Goal: Task Accomplishment & Management: Manage account settings

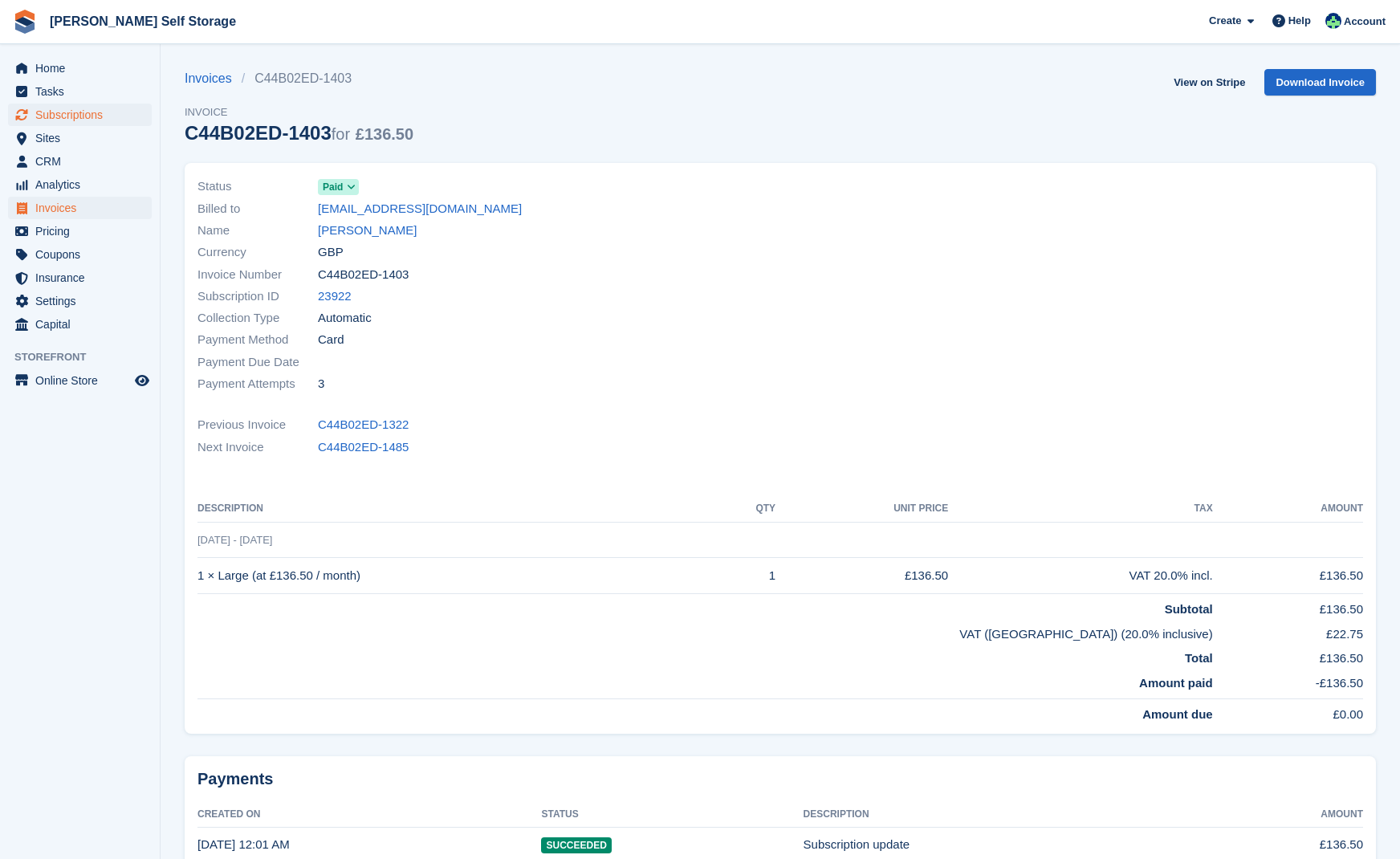
click at [84, 115] on span "Subscriptions" at bounding box center [83, 114] width 96 height 23
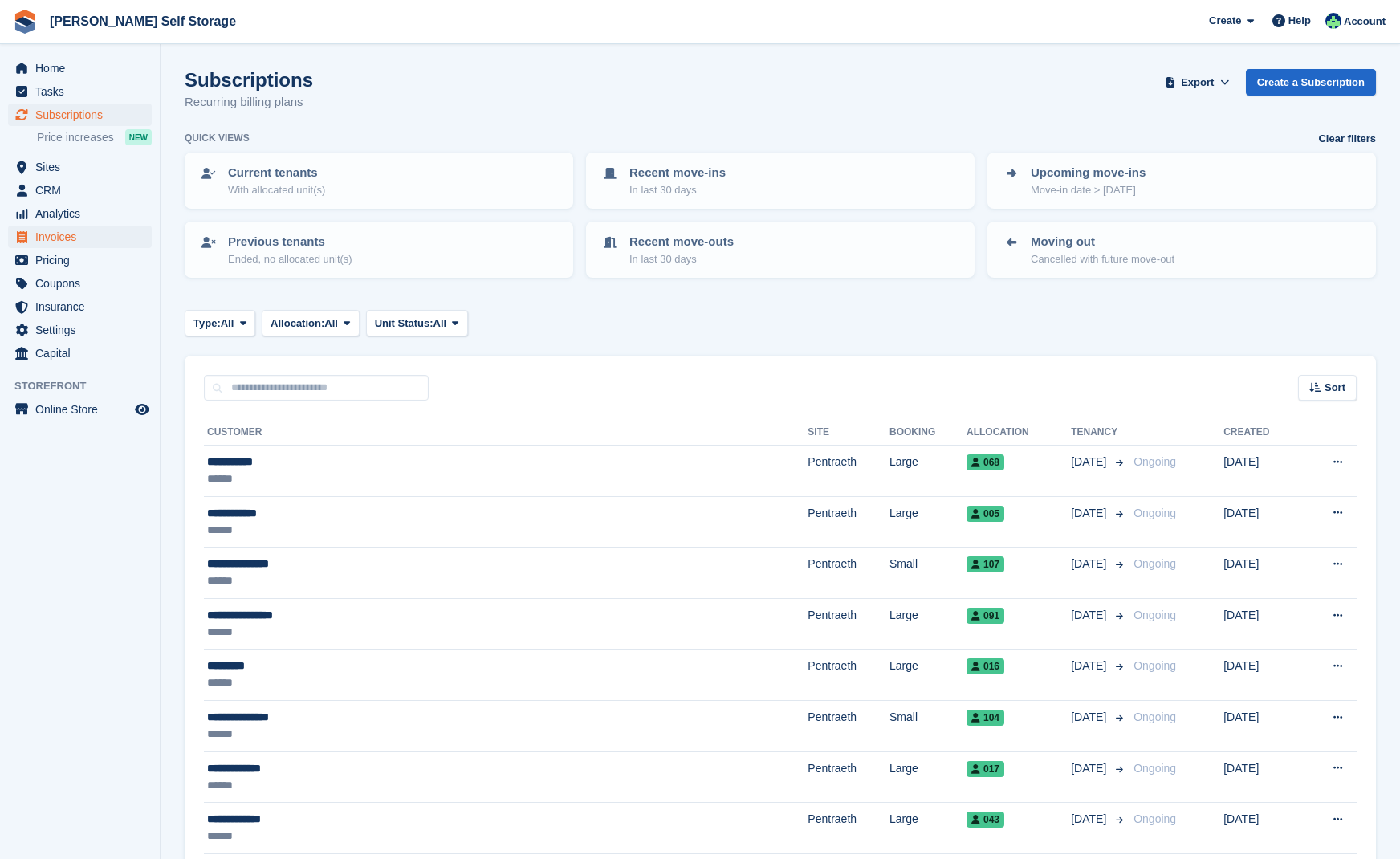
click at [67, 236] on span "Invoices" at bounding box center [83, 237] width 96 height 23
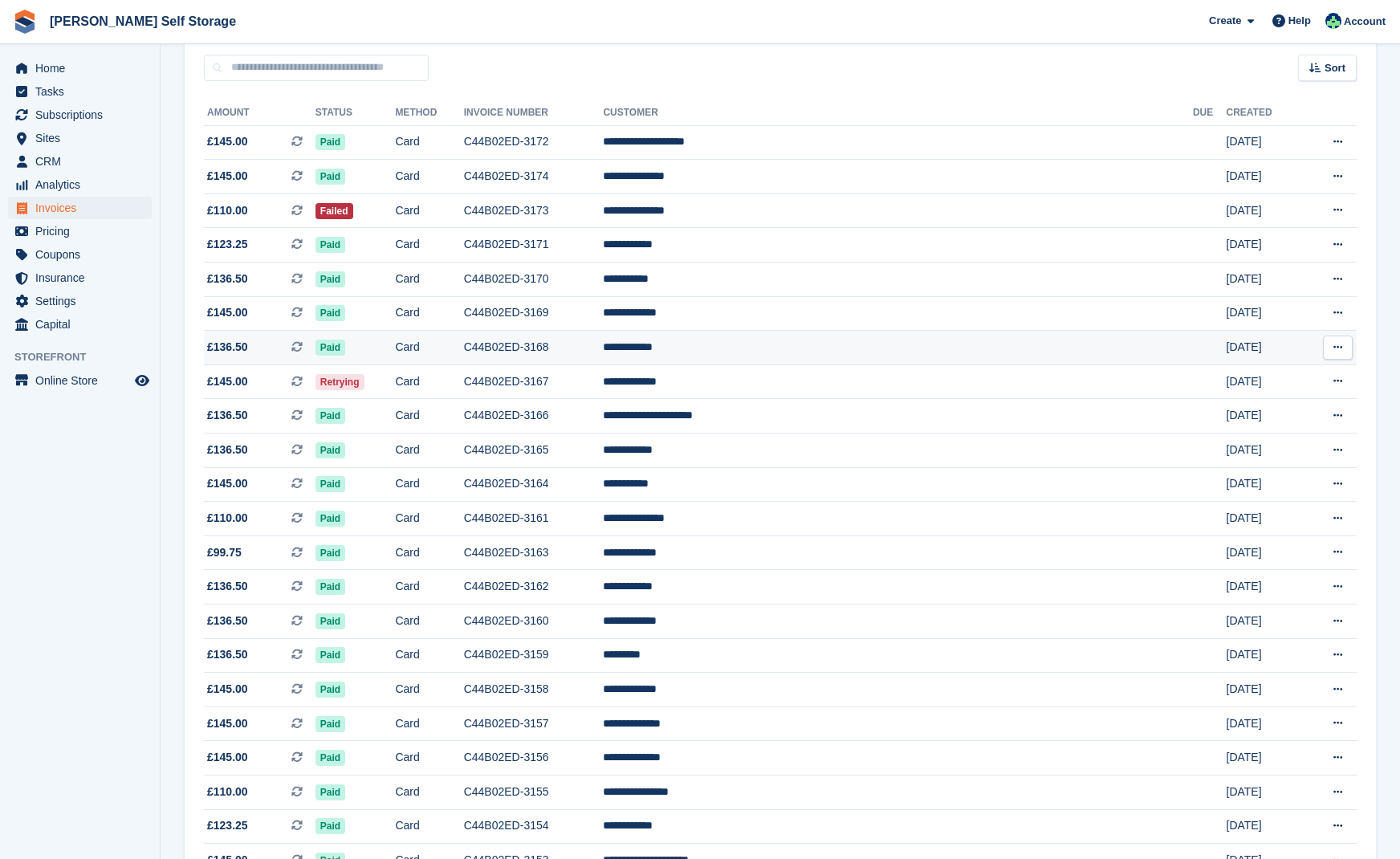
scroll to position [153, 0]
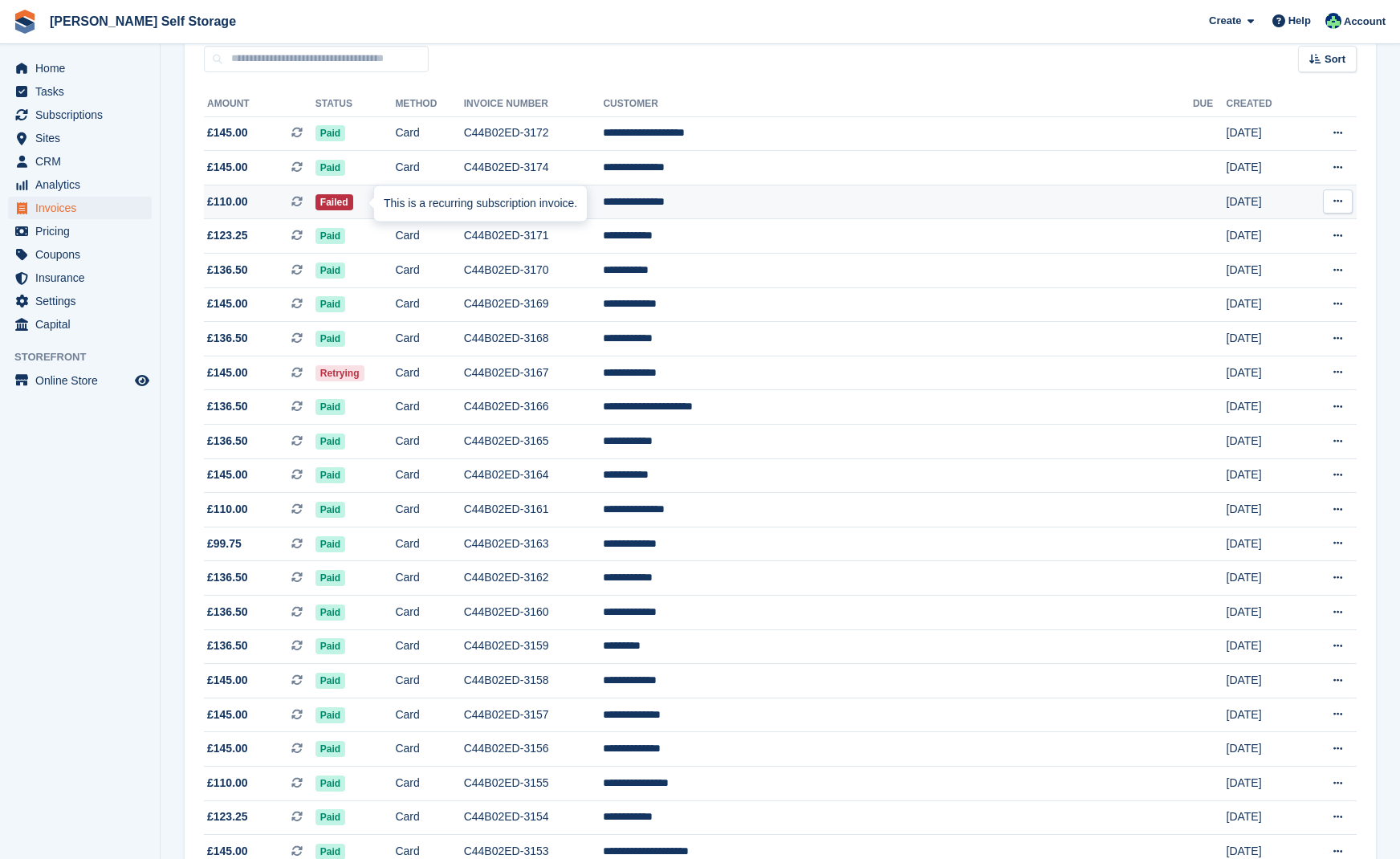
click at [380, 204] on div "This is a recurring subscription invoice." at bounding box center [480, 204] width 212 height 36
click at [364, 378] on span "Retrying" at bounding box center [340, 373] width 49 height 16
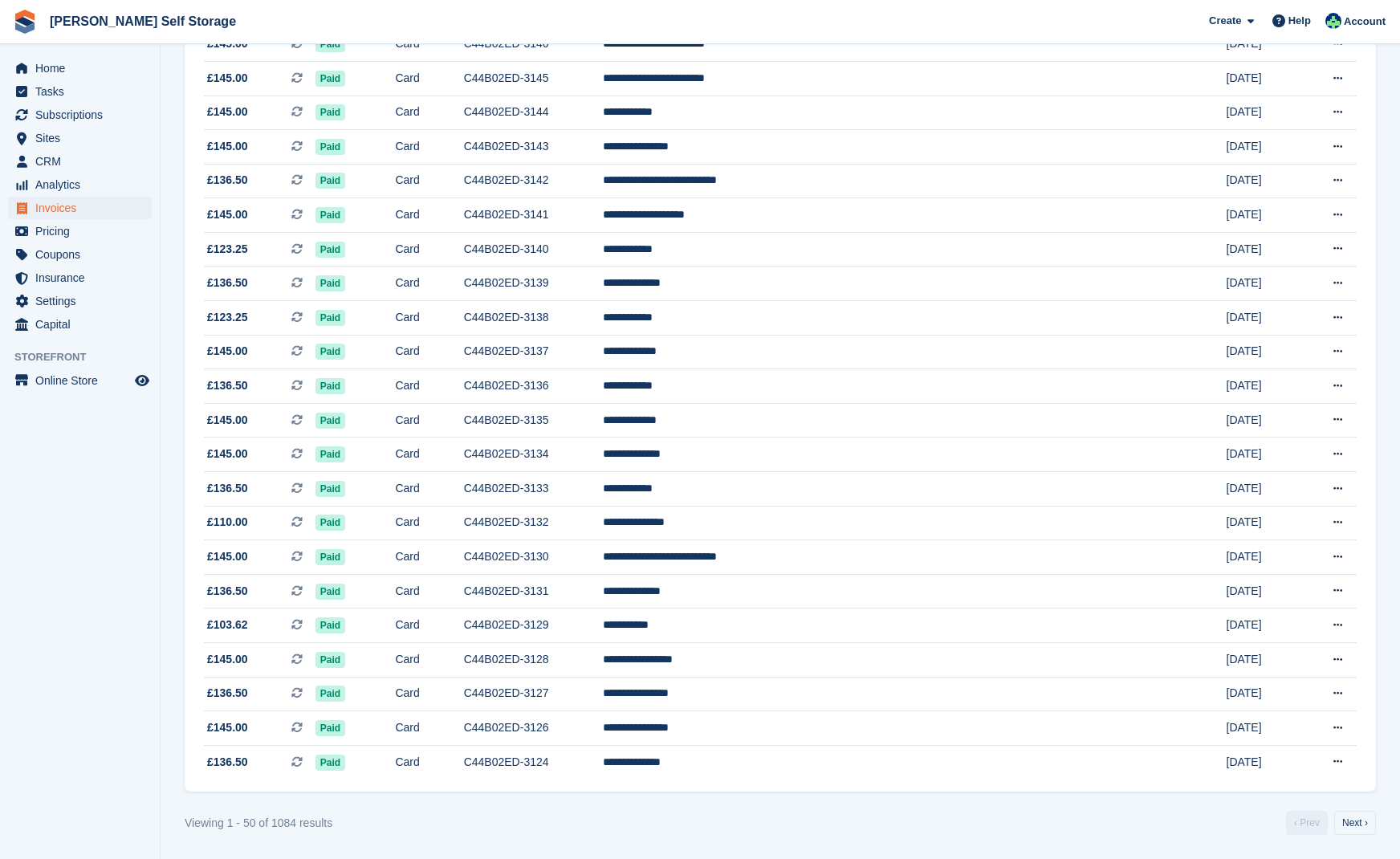
scroll to position [1240, 0]
drag, startPoint x: 1359, startPoint y: 821, endPoint x: 1354, endPoint y: 814, distance: 8.6
click at [1359, 820] on link "Next ›" at bounding box center [1355, 823] width 42 height 24
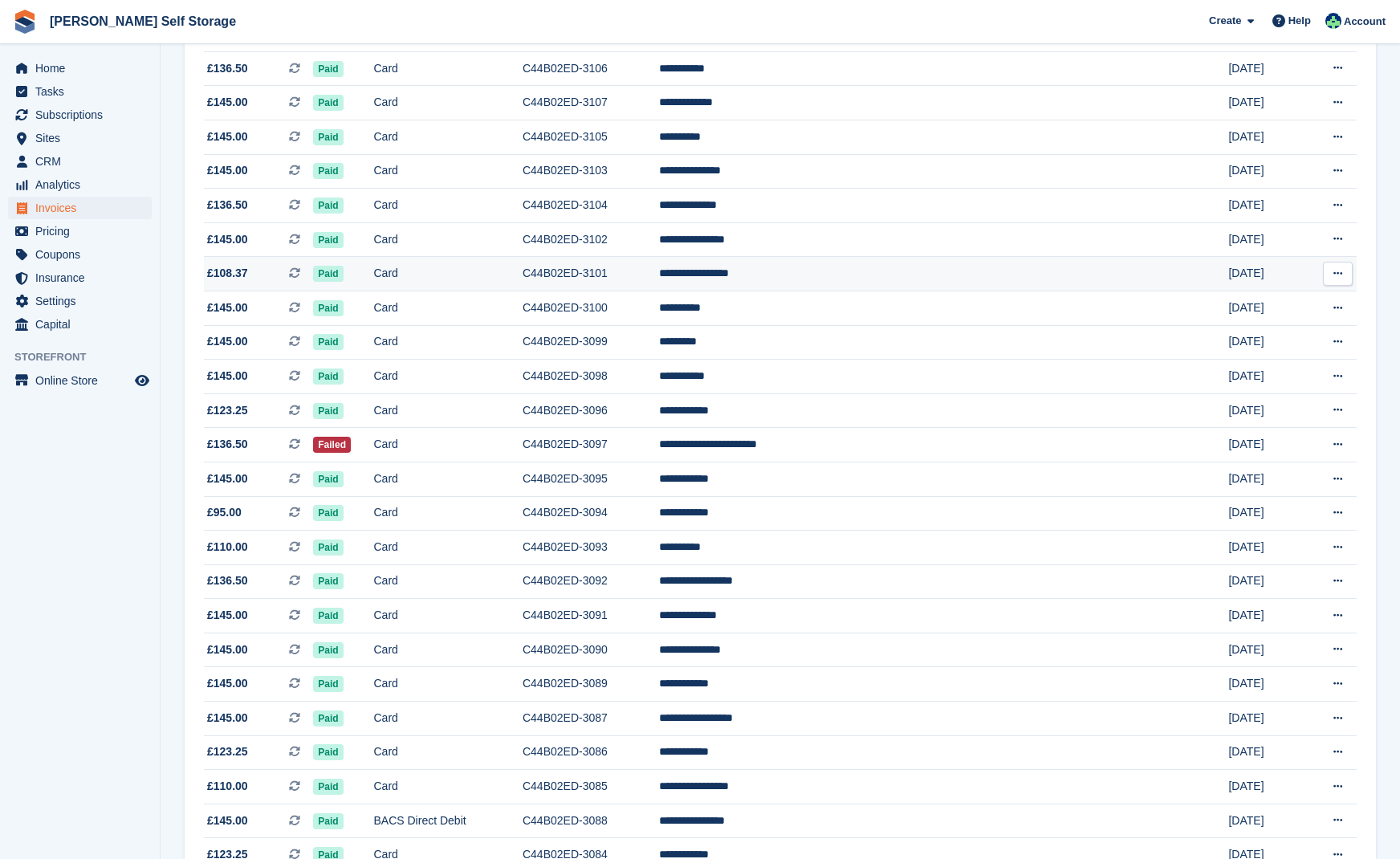
scroll to position [794, 0]
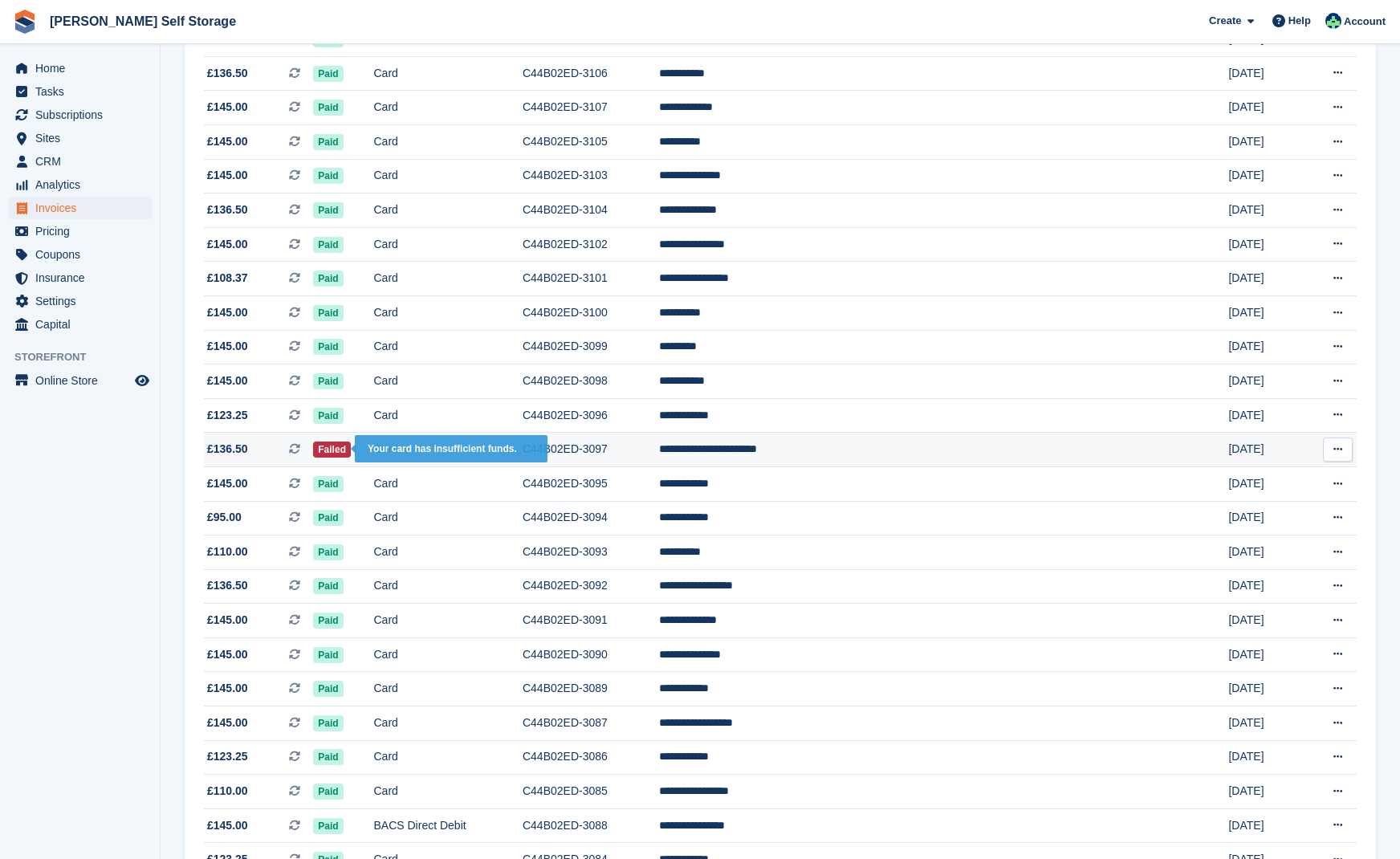
click at [351, 458] on span "Failed" at bounding box center [332, 449] width 38 height 16
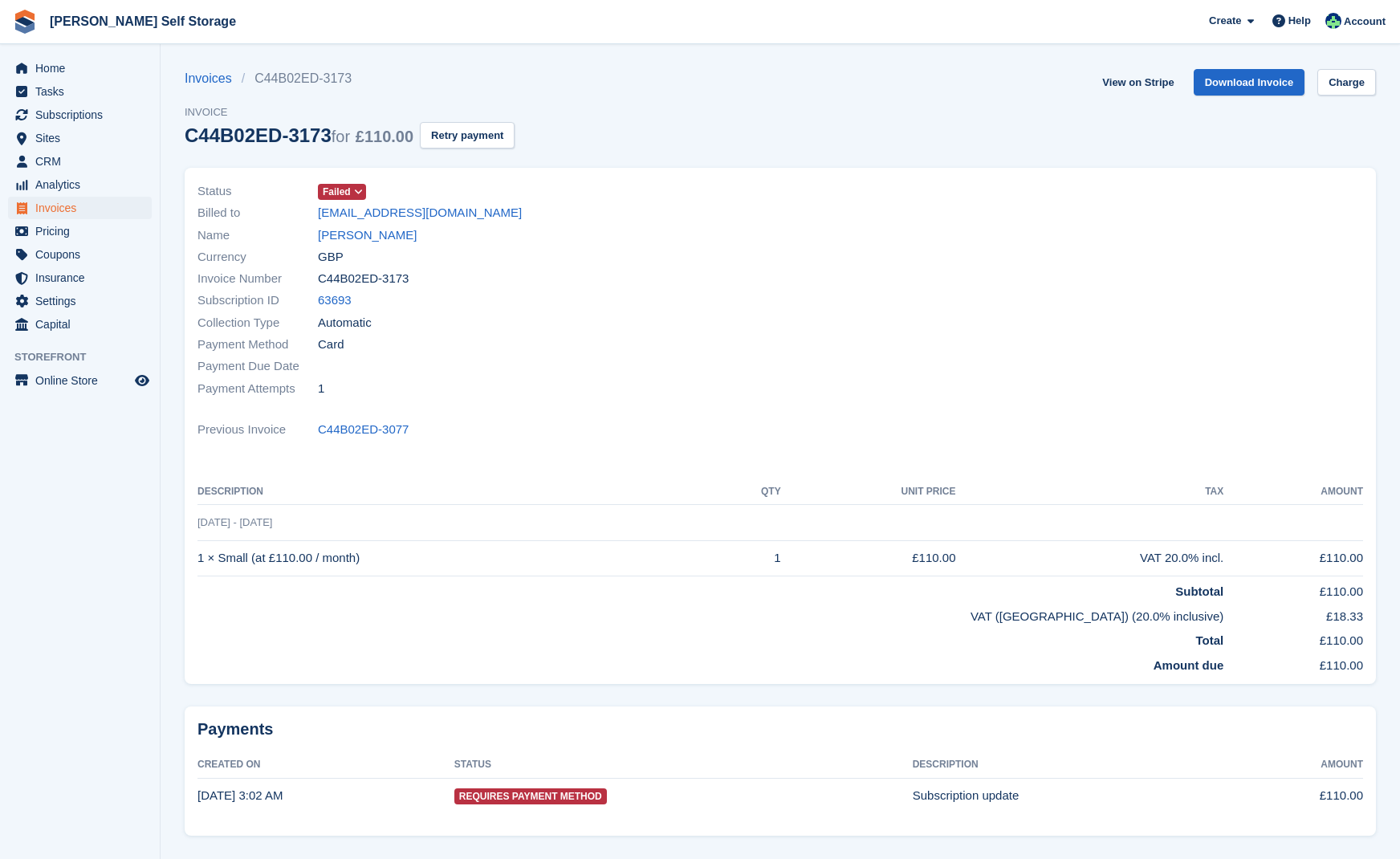
drag, startPoint x: 348, startPoint y: 233, endPoint x: 513, endPoint y: 225, distance: 165.2
click at [349, 233] on link "[PERSON_NAME]" at bounding box center [368, 235] width 99 height 18
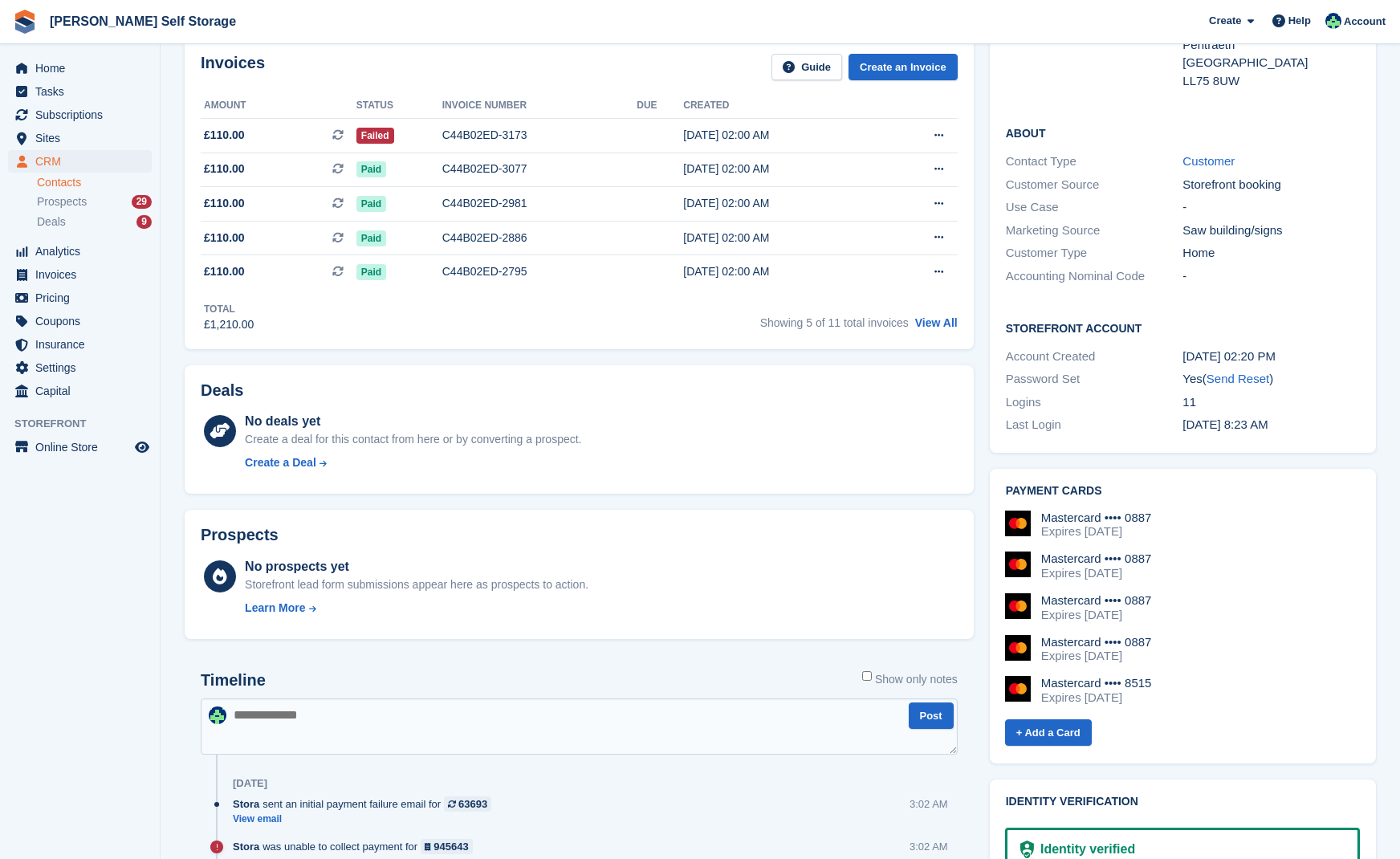
scroll to position [342, 0]
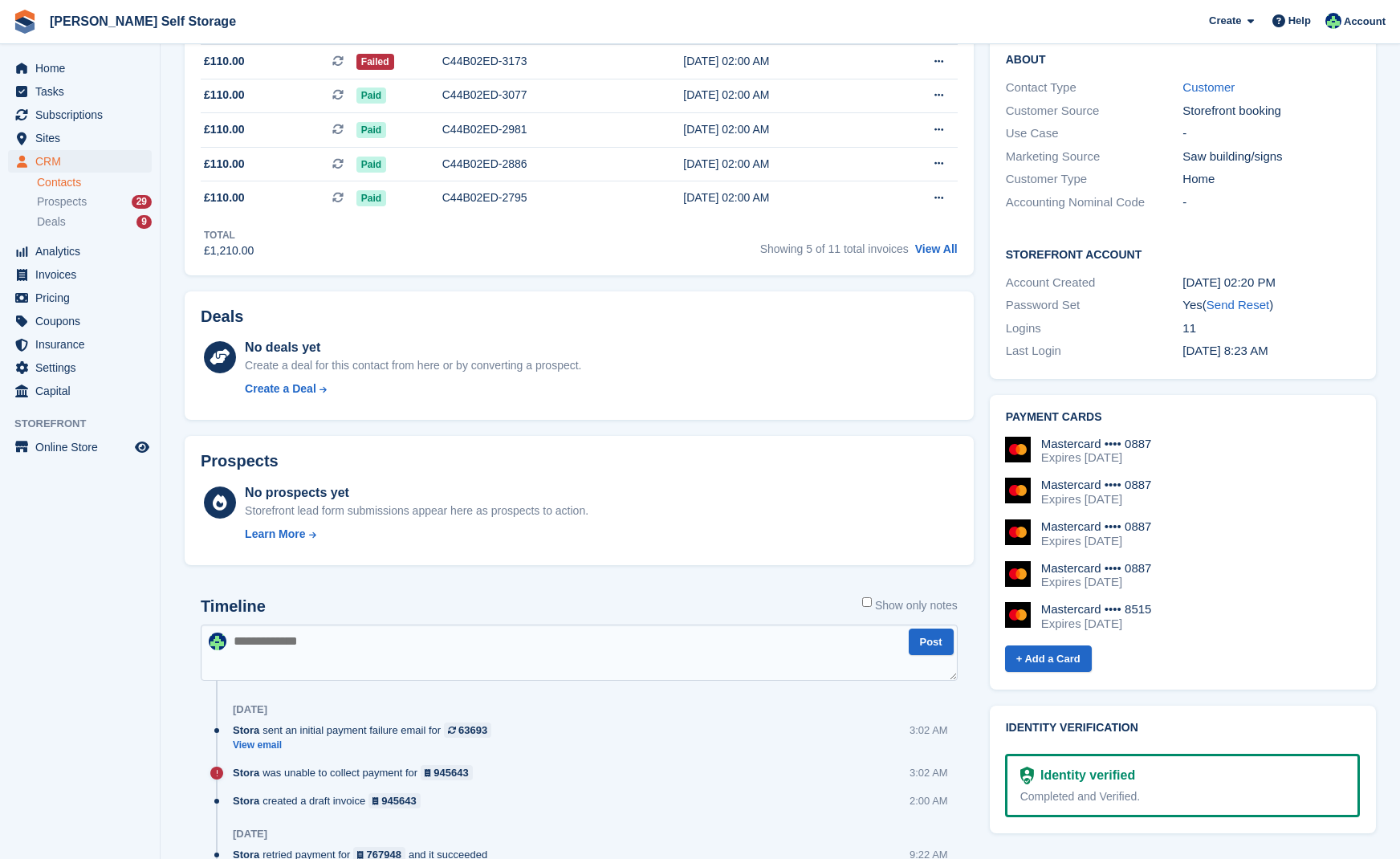
click at [254, 638] on textarea at bounding box center [579, 653] width 757 height 56
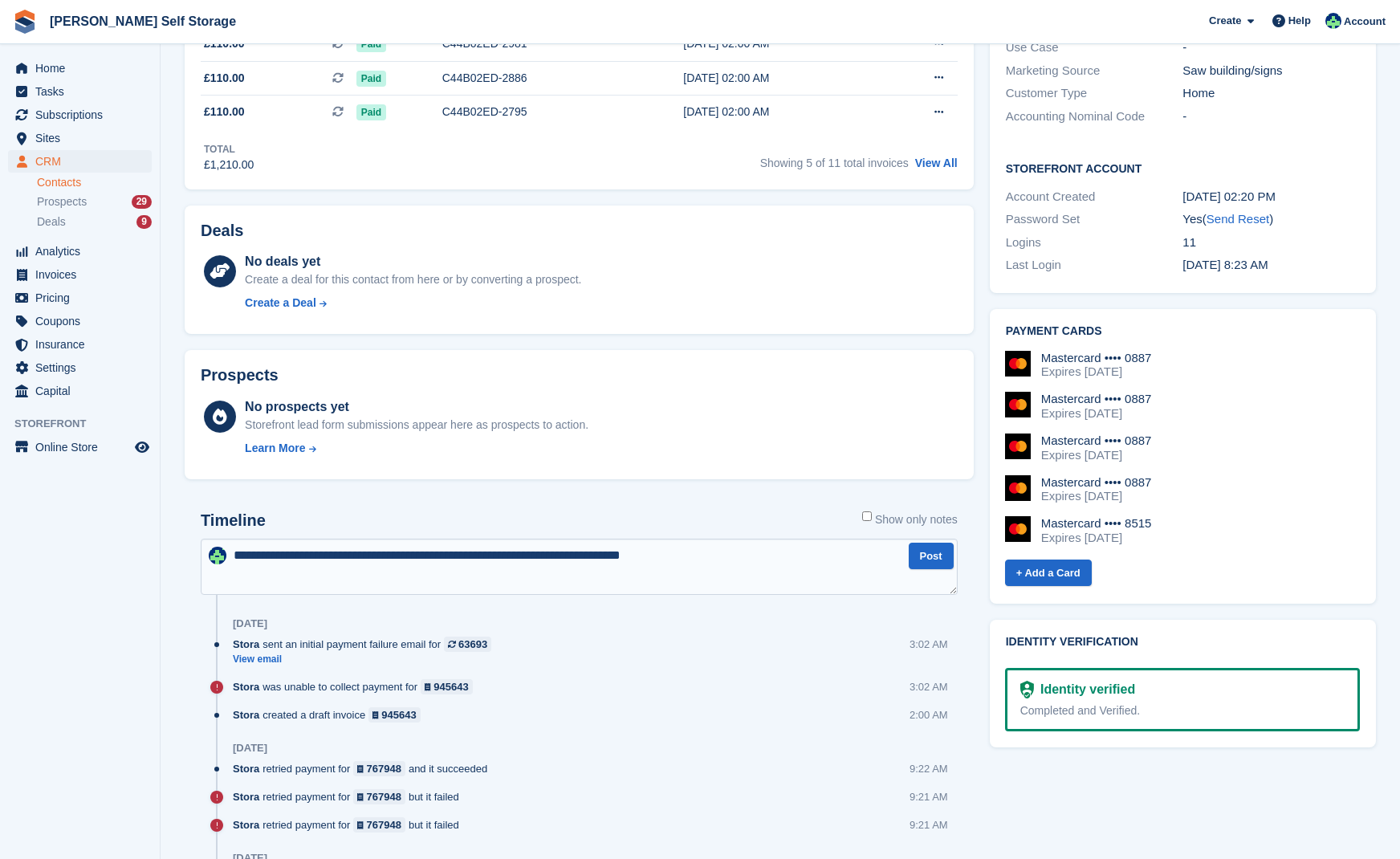
scroll to position [424, 0]
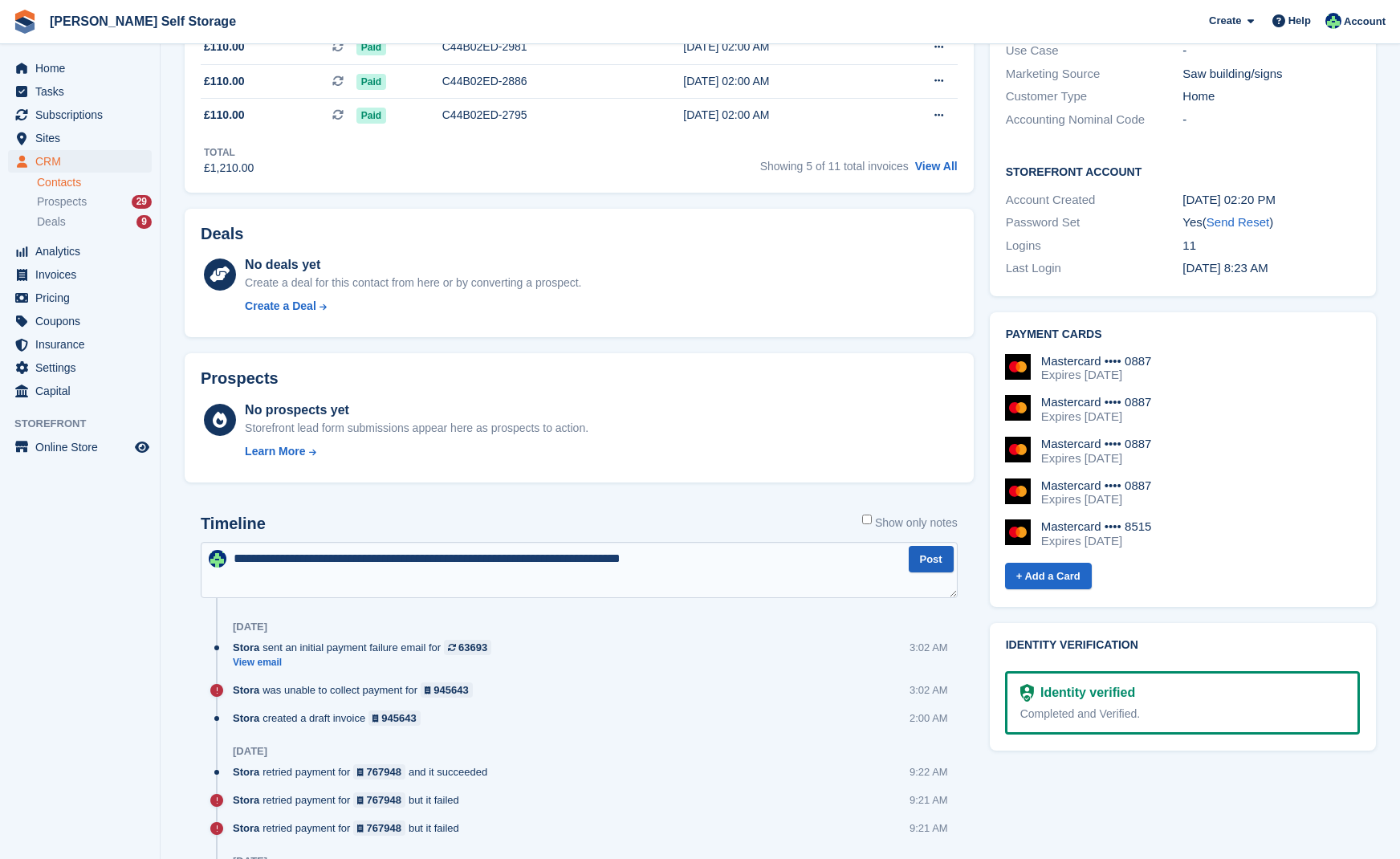
type textarea "**********"
click at [930, 559] on button "Post" at bounding box center [931, 559] width 45 height 27
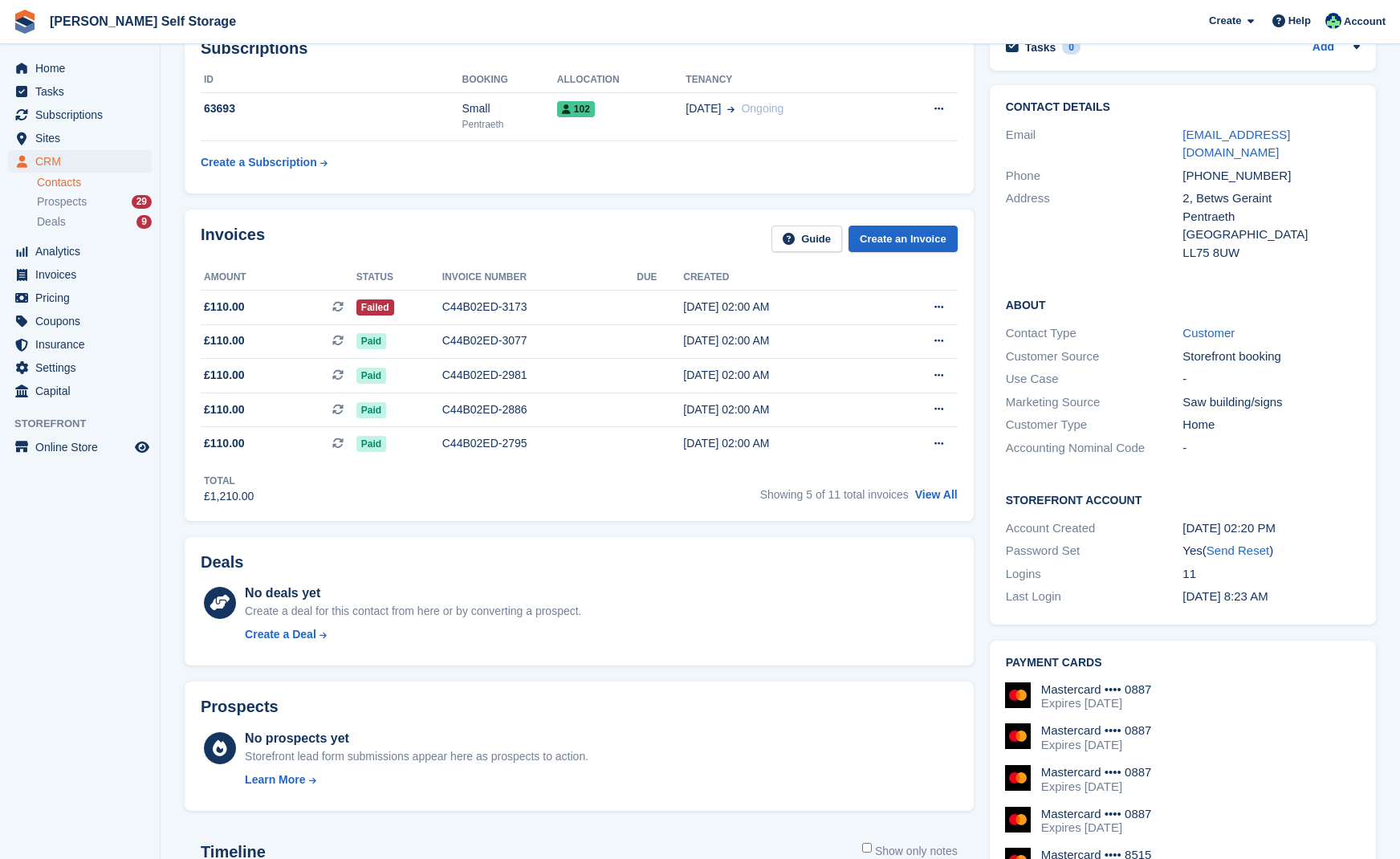
scroll to position [34, 0]
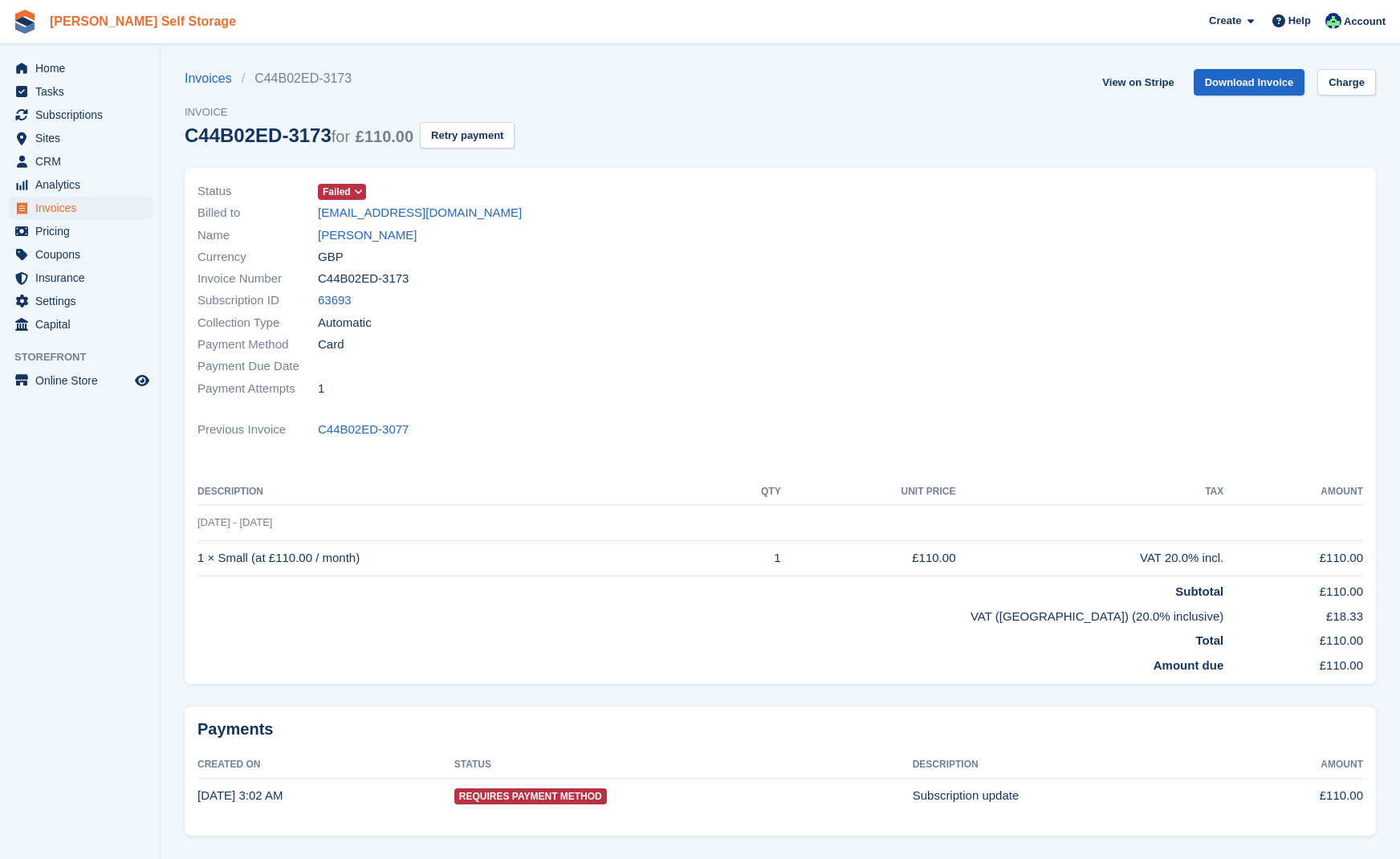
scroll to position [2, 0]
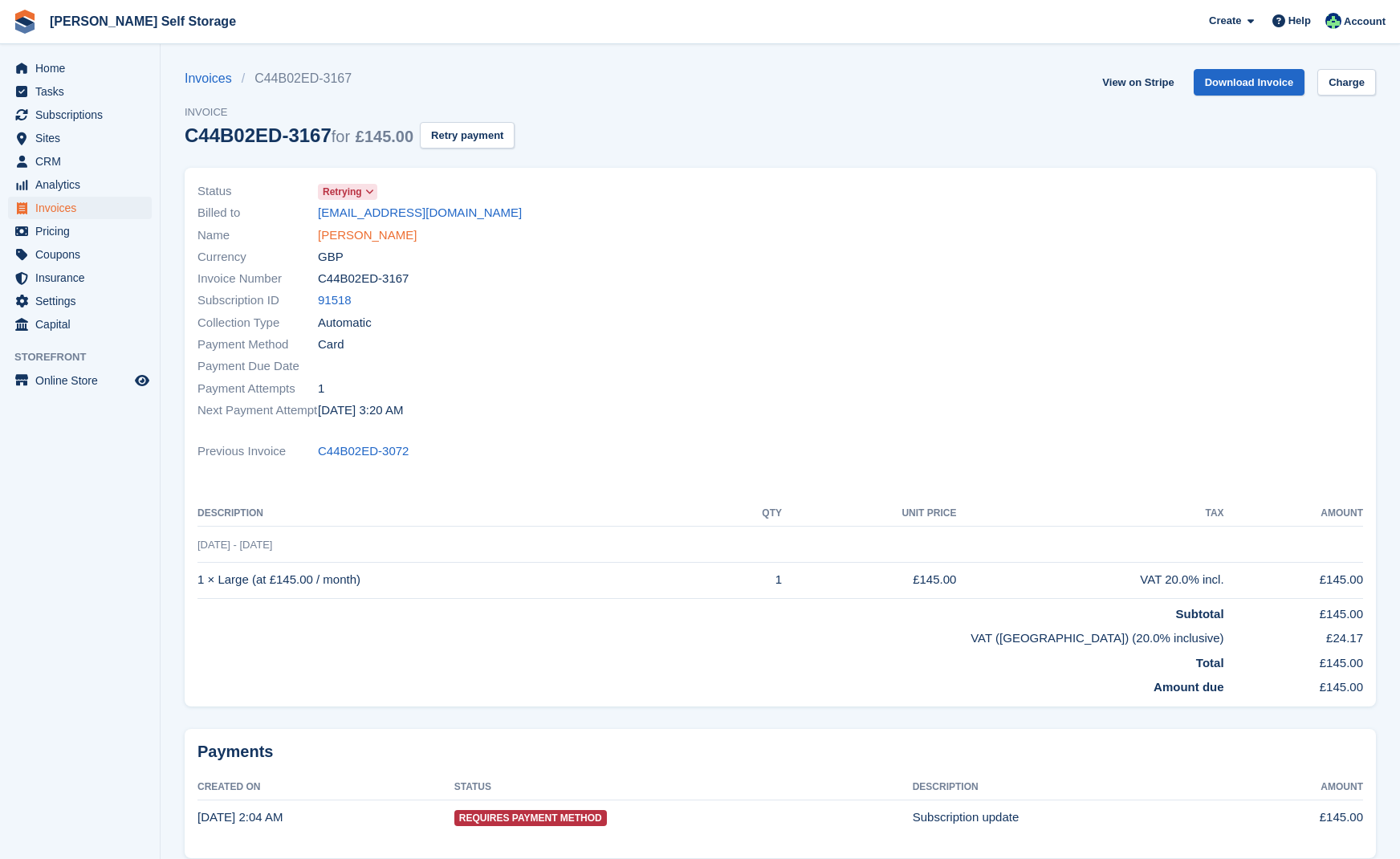
click at [352, 232] on link "Samuel Badger" at bounding box center [368, 235] width 99 height 18
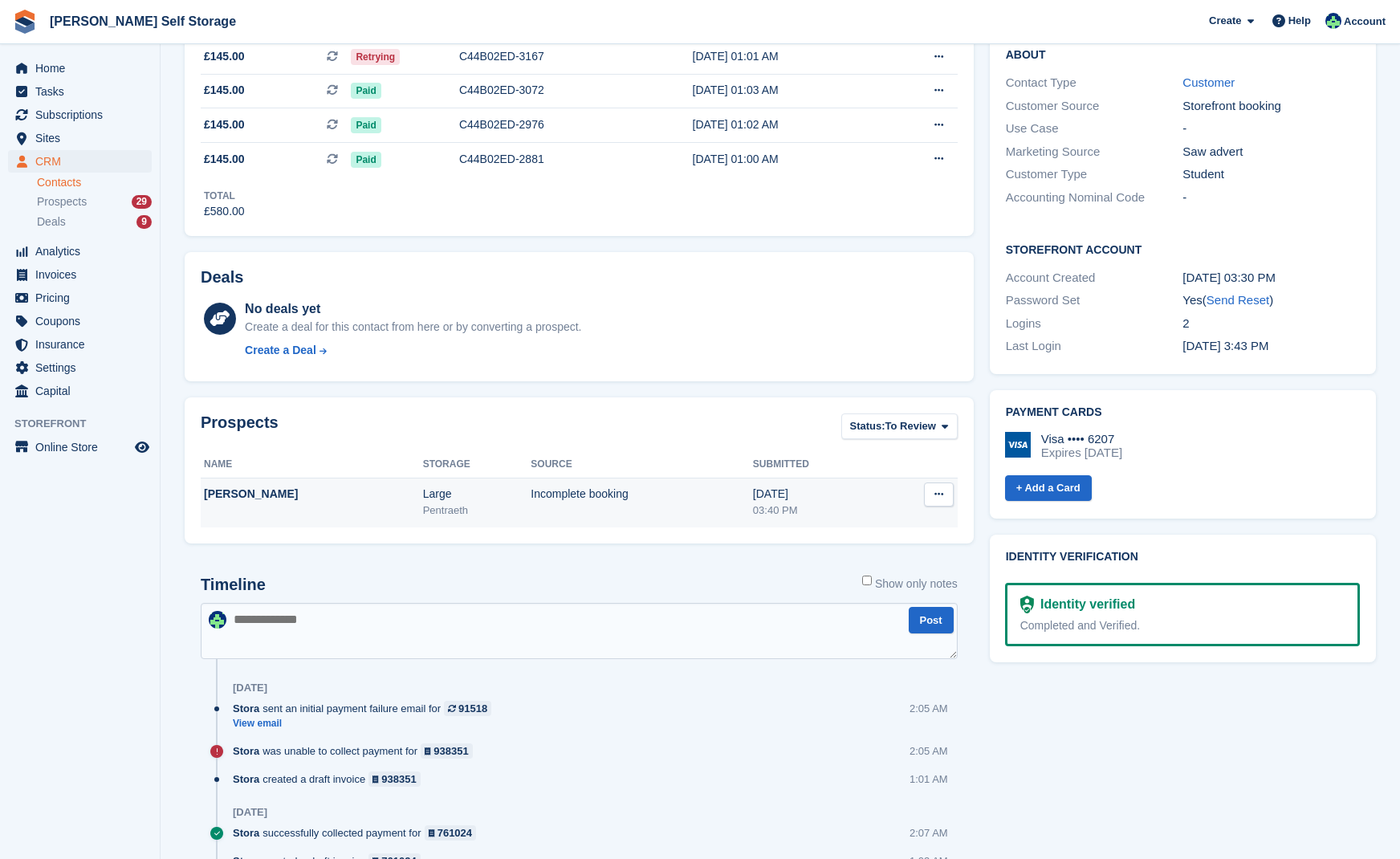
scroll to position [355, 0]
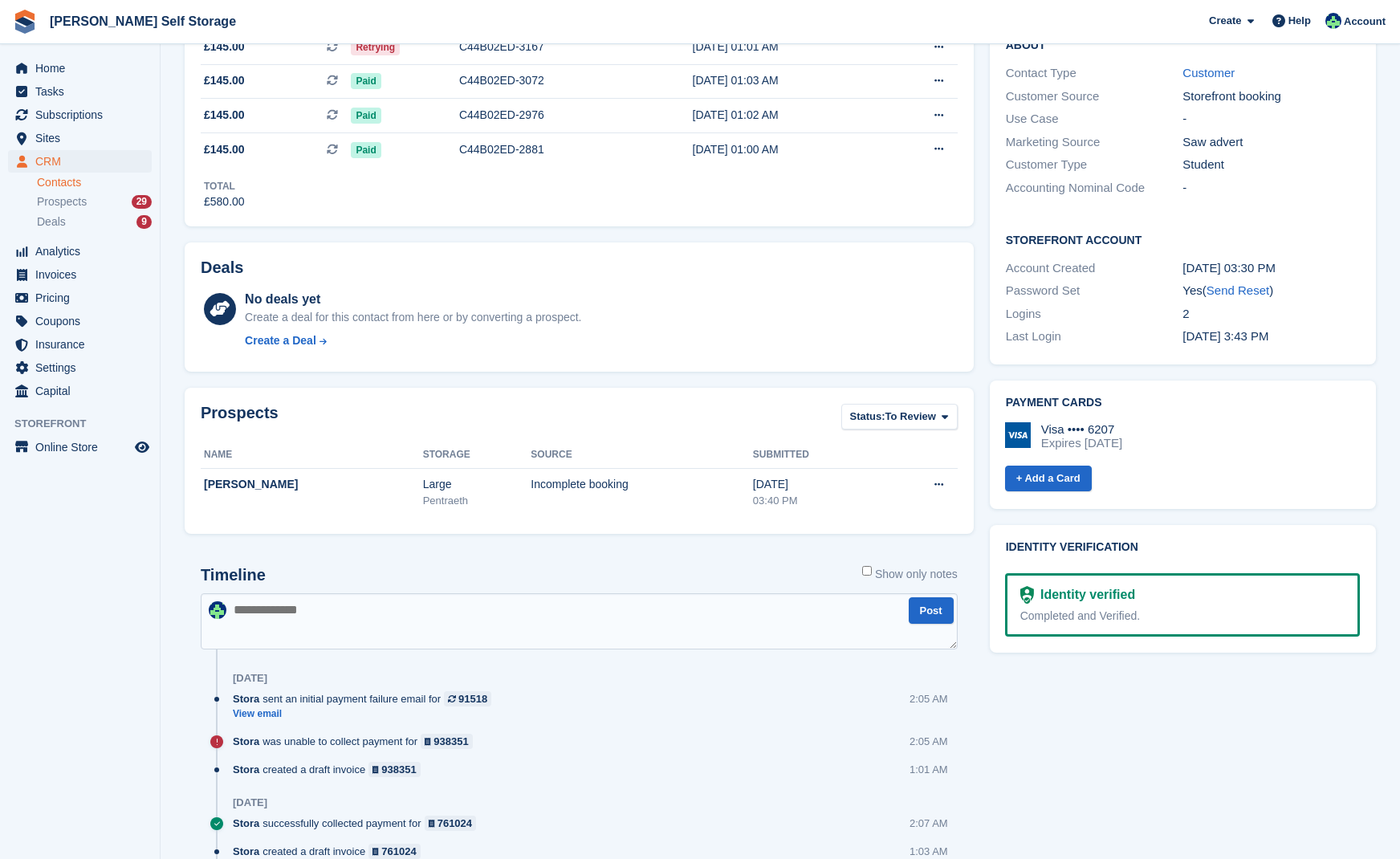
click at [304, 631] on textarea at bounding box center [579, 621] width 757 height 56
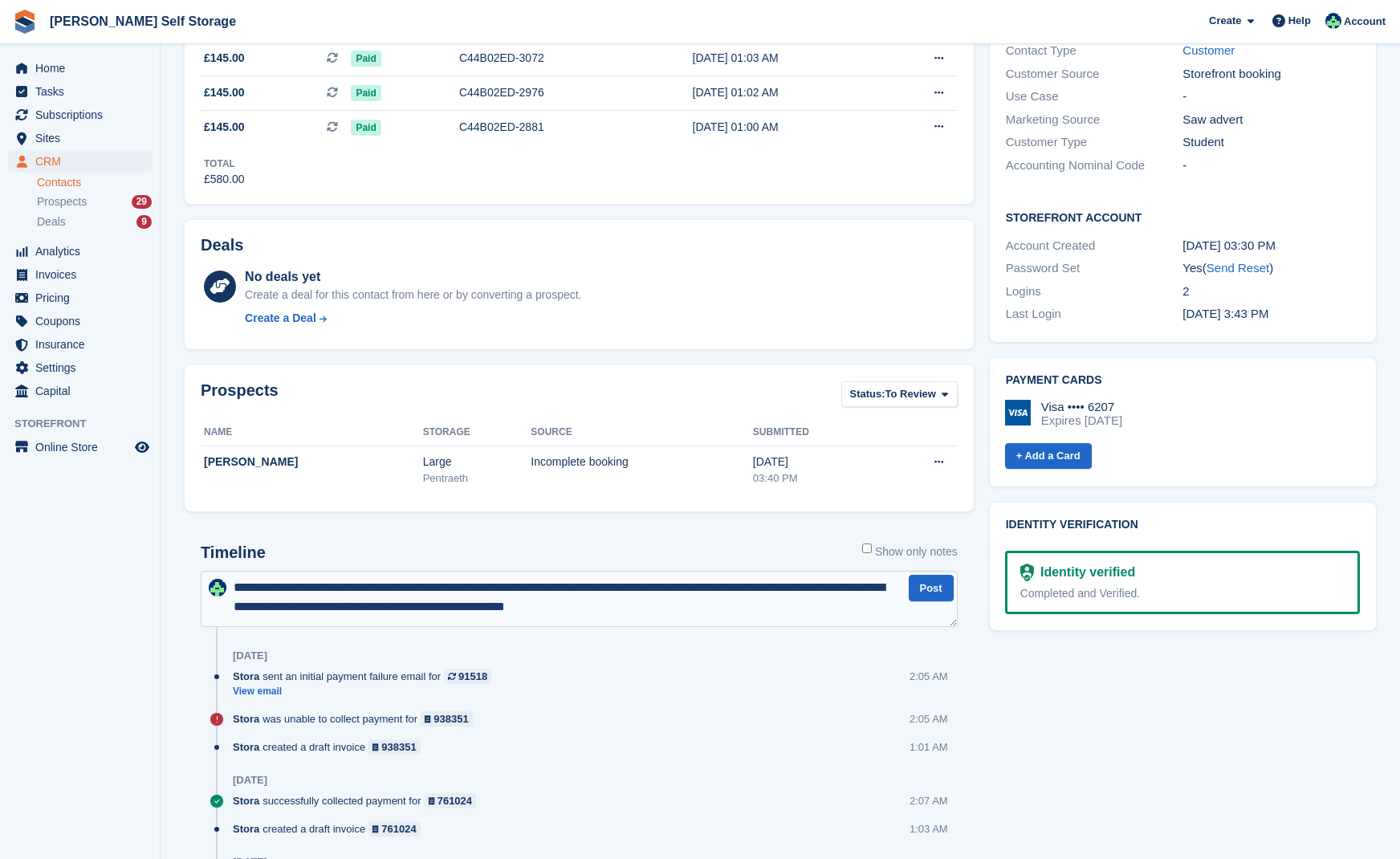
scroll to position [375, 0]
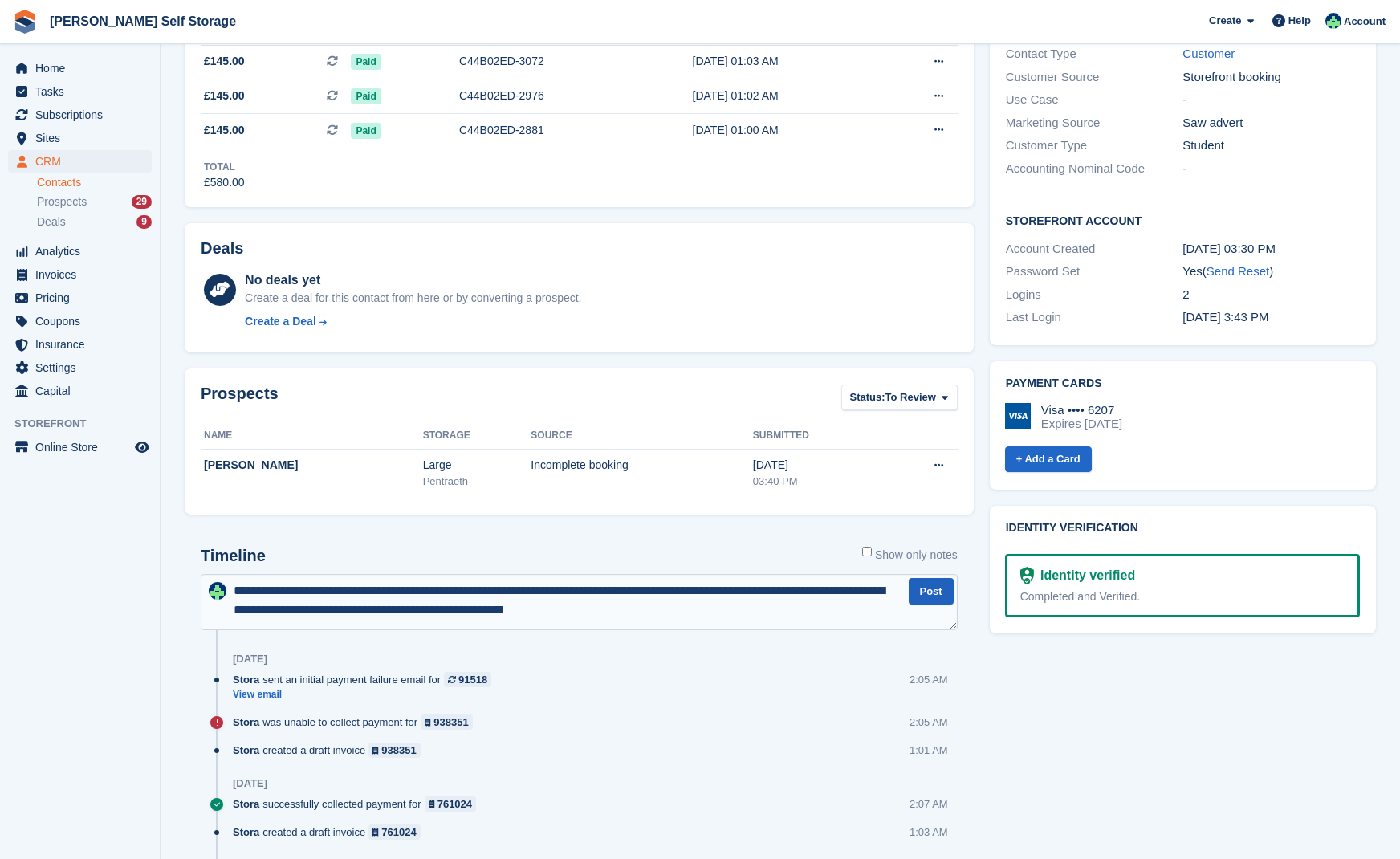
type textarea "**********"
click at [941, 587] on button "Post" at bounding box center [931, 591] width 45 height 27
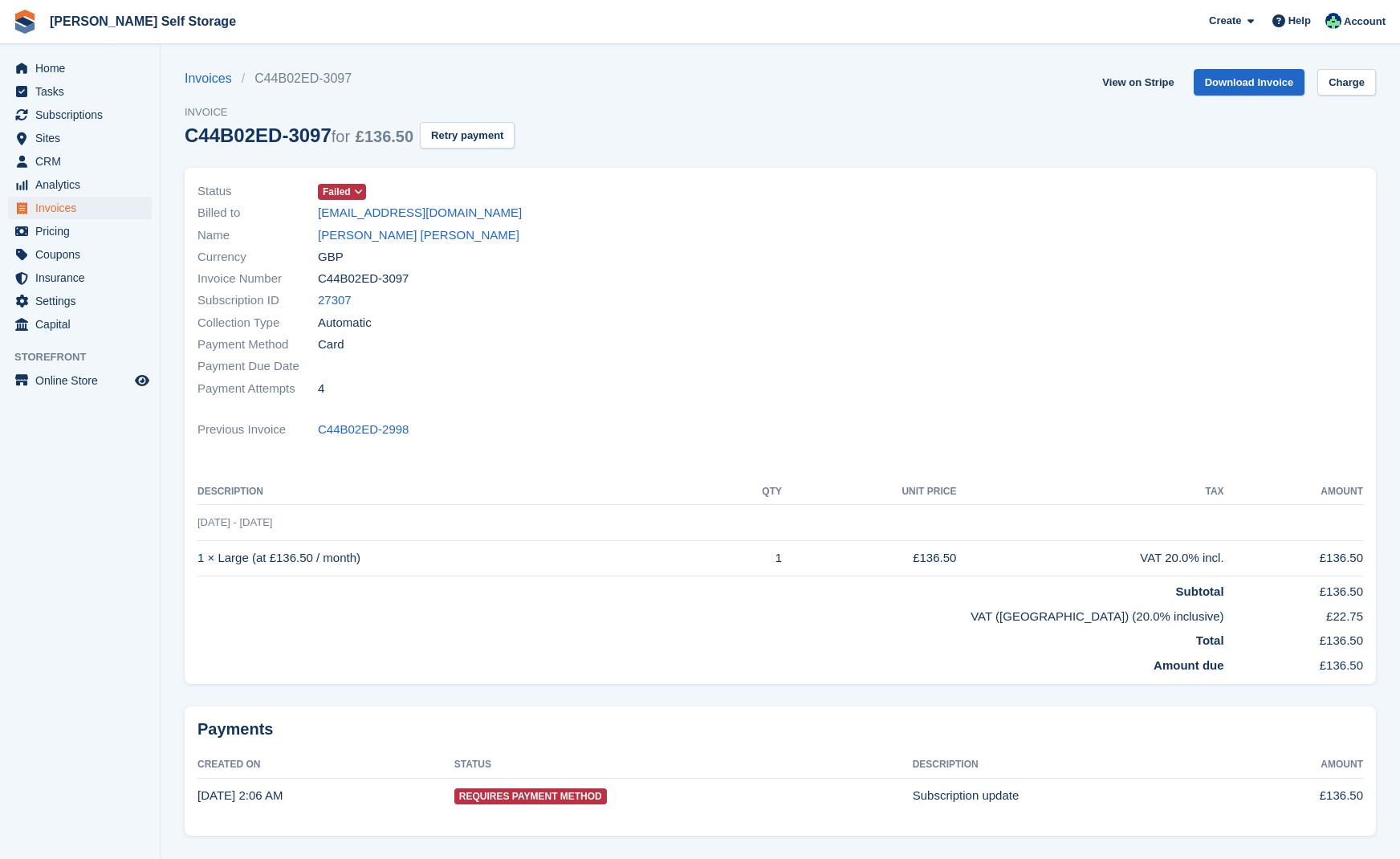
drag, startPoint x: 361, startPoint y: 212, endPoint x: 457, endPoint y: 214, distance: 96.0
click at [361, 212] on link "[EMAIL_ADDRESS][DOMAIN_NAME]" at bounding box center [420, 212] width 204 height 18
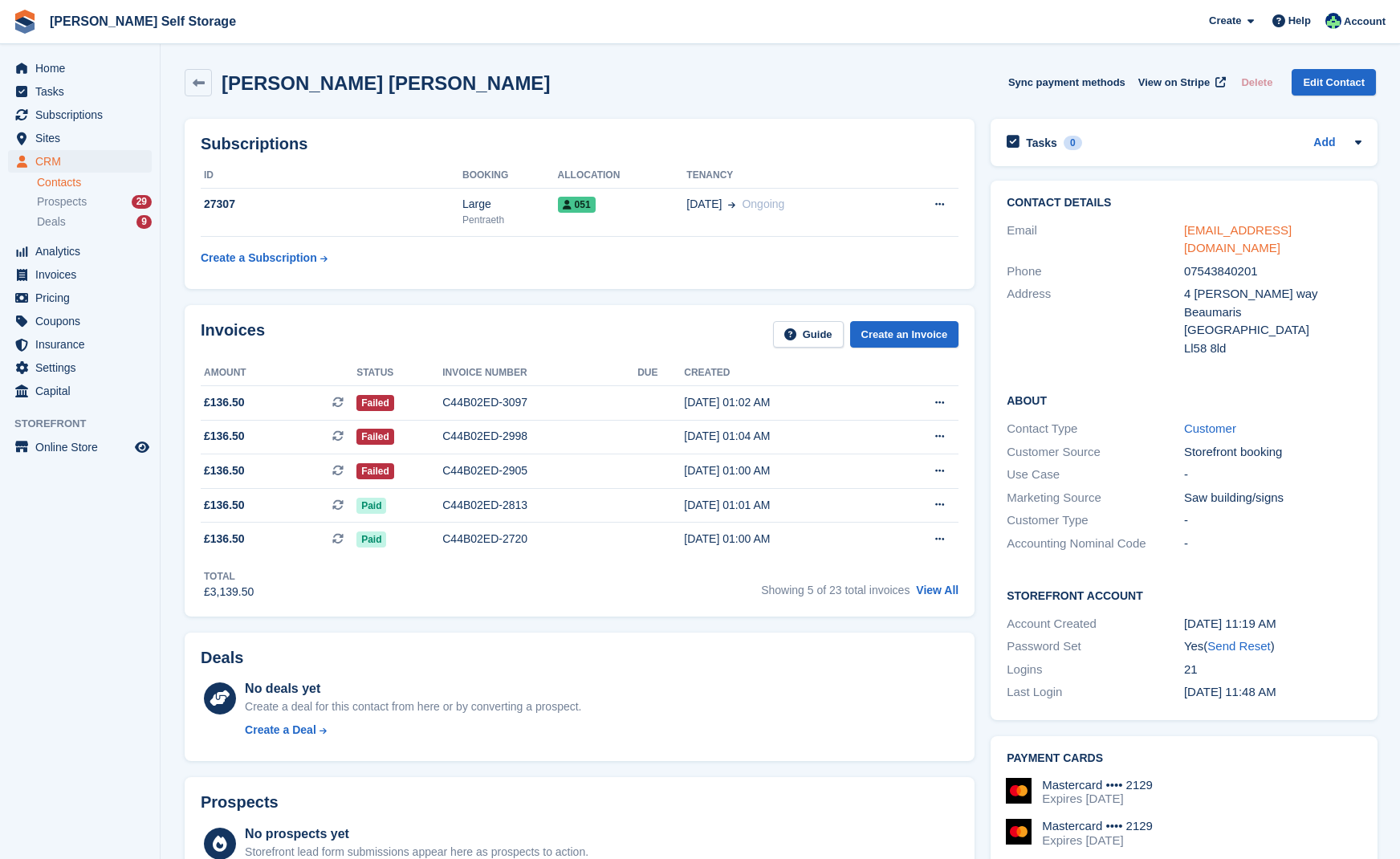
click at [1234, 230] on link "[EMAIL_ADDRESS][DOMAIN_NAME]" at bounding box center [1238, 238] width 107 height 32
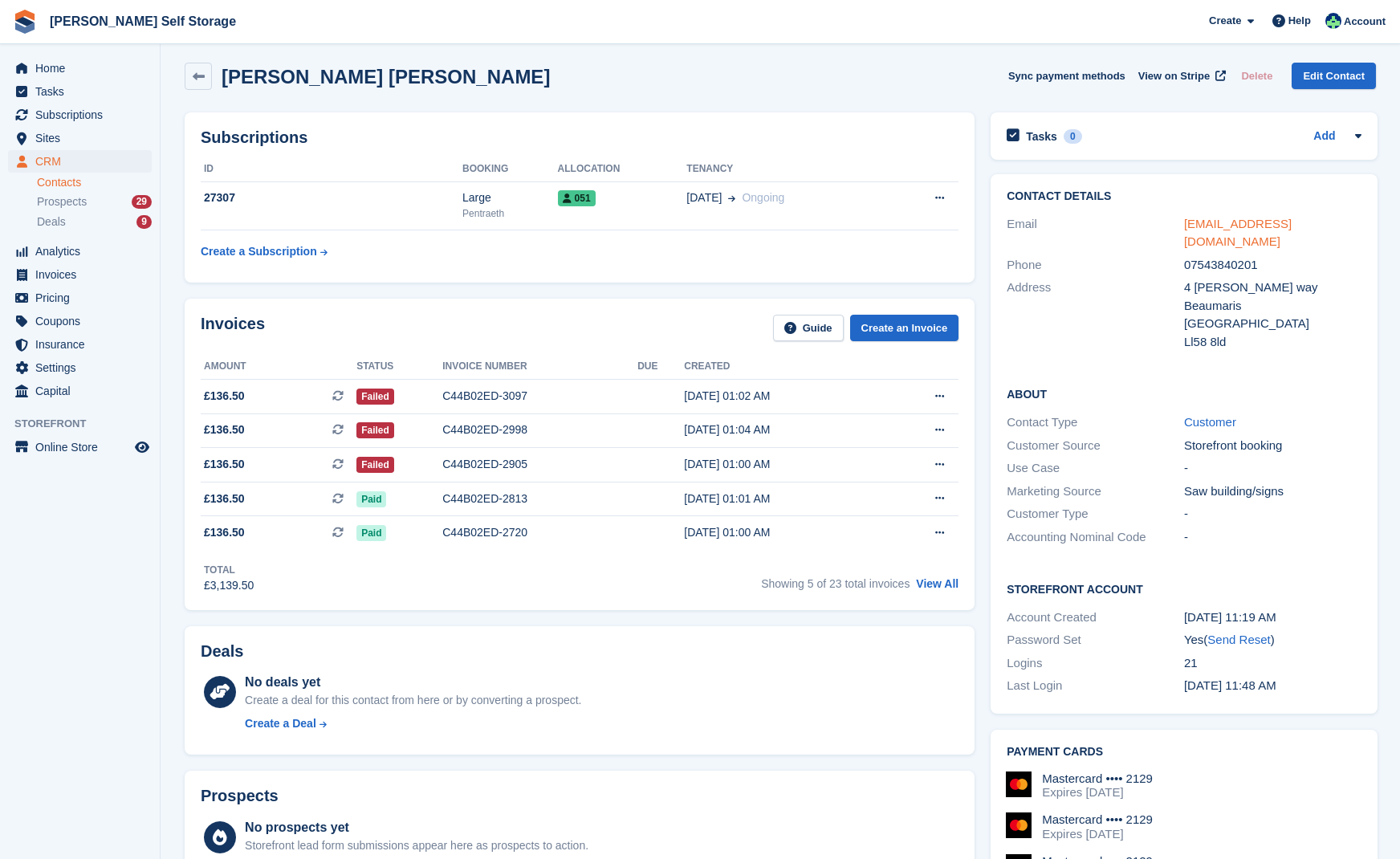
scroll to position [8, 0]
